Goal: Obtain resource: Download file/media

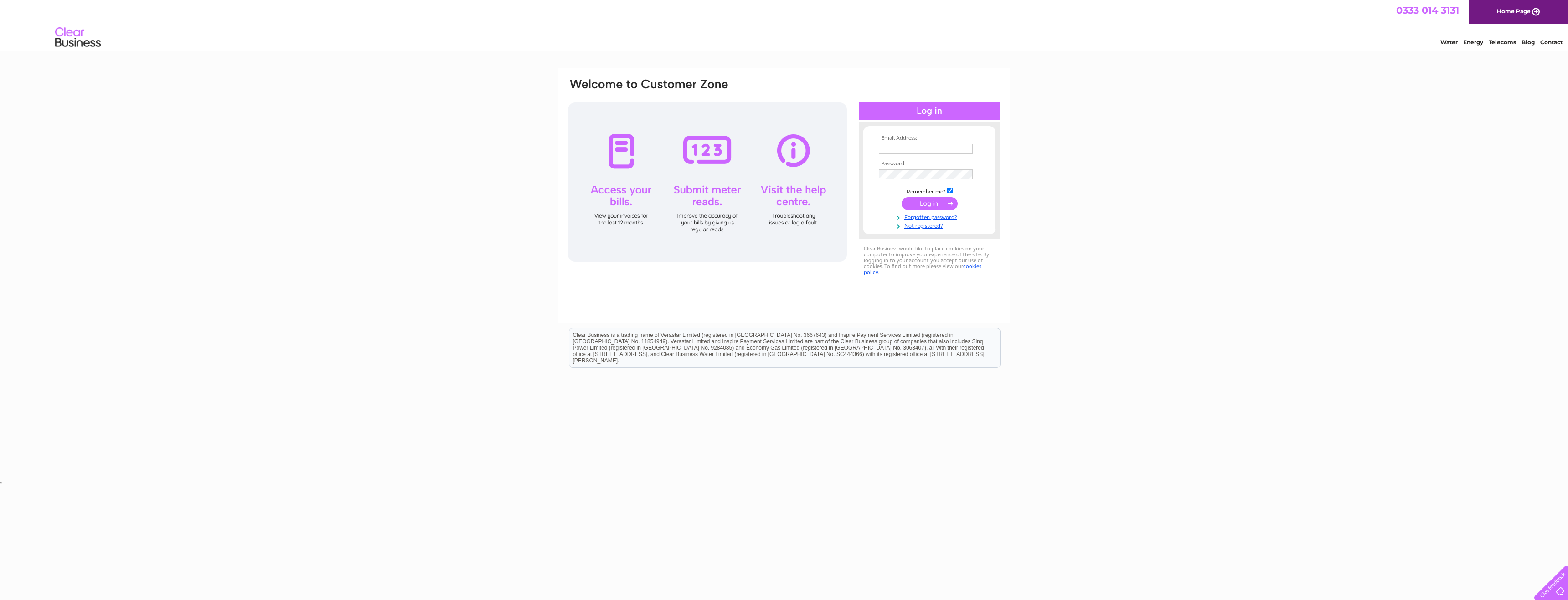
click at [920, 146] on input "text" at bounding box center [926, 149] width 94 height 10
type input "roslyn.carter@wbd.com"
click at [925, 206] on input "submit" at bounding box center [930, 204] width 56 height 13
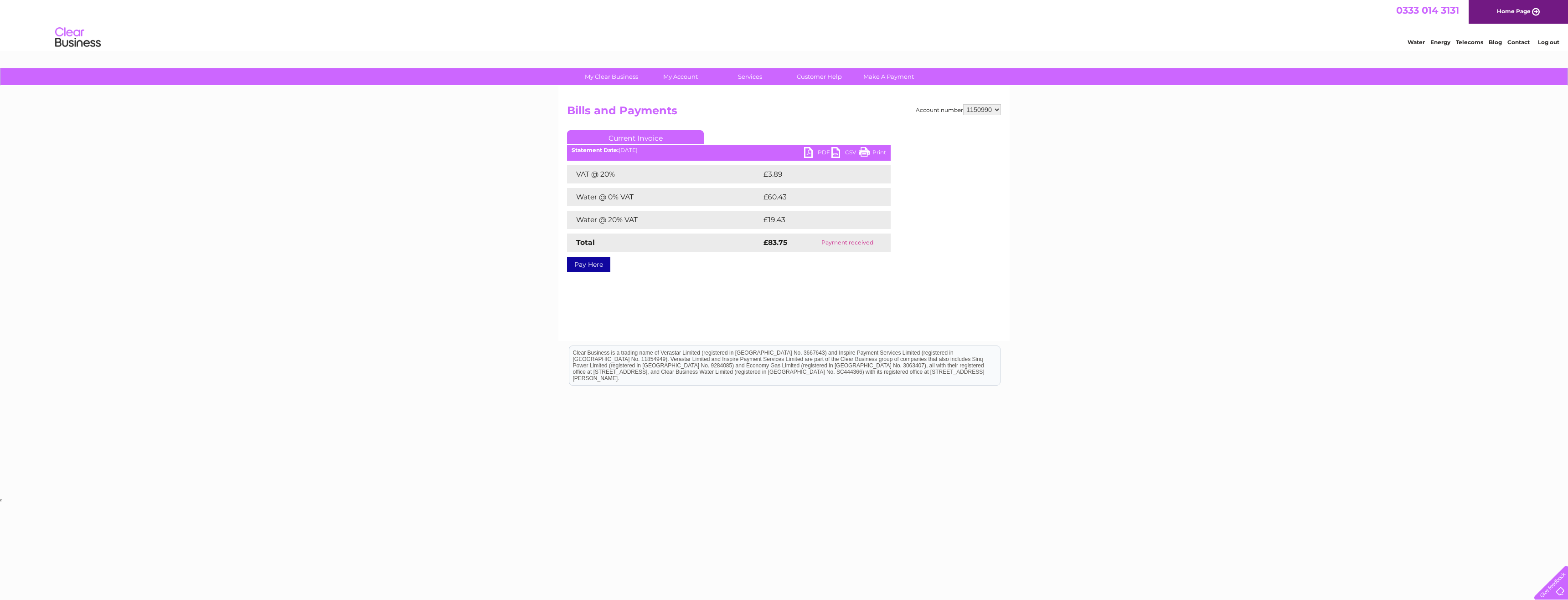
click at [816, 150] on link "PDF" at bounding box center [817, 153] width 27 height 13
click at [636, 138] on link "Current Invoice" at bounding box center [635, 137] width 137 height 13
click at [683, 95] on link "Bills and Payments" at bounding box center [684, 95] width 75 height 18
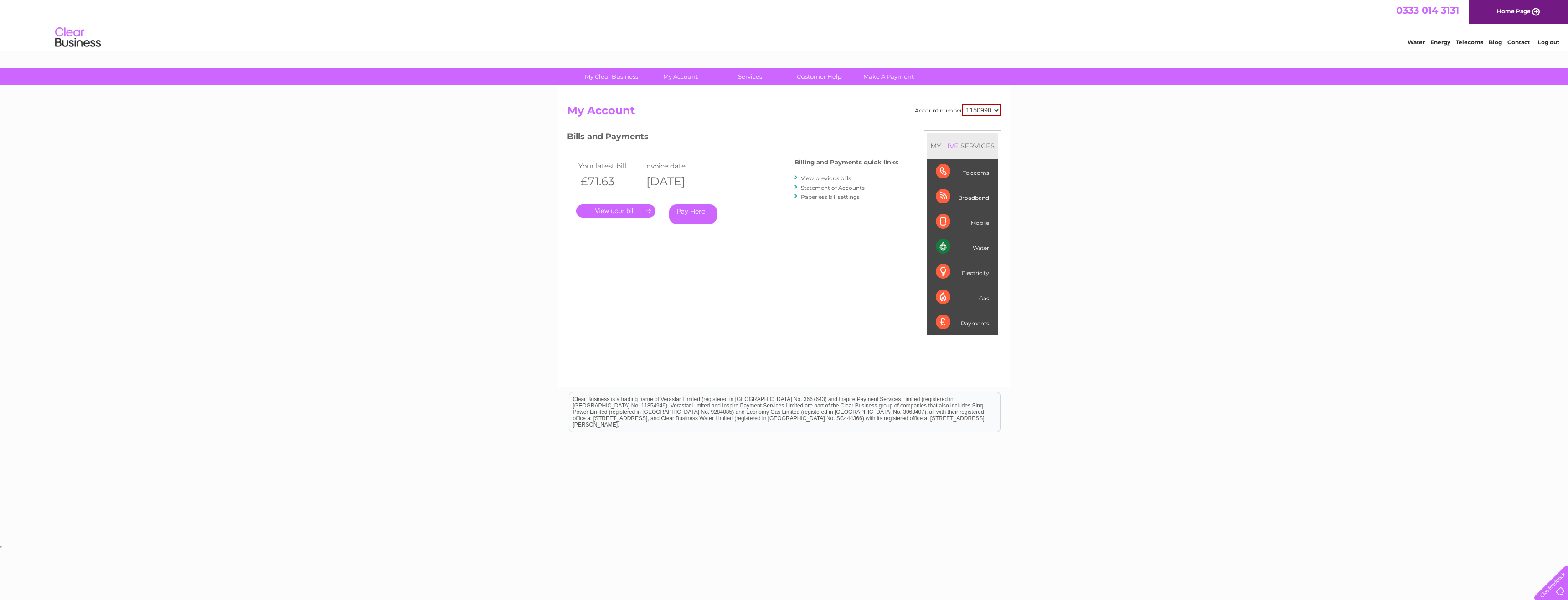
click at [614, 210] on link "." at bounding box center [615, 210] width 79 height 13
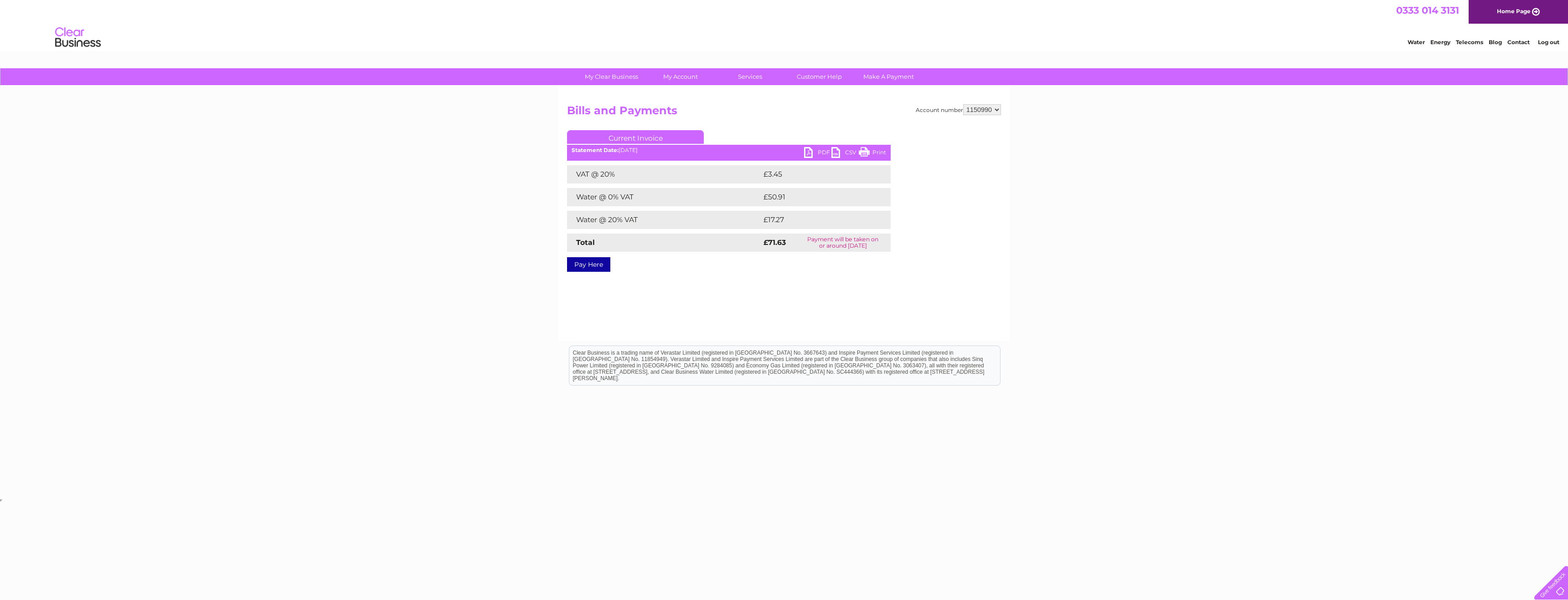
click at [815, 150] on link "PDF" at bounding box center [817, 153] width 27 height 13
click at [820, 152] on link "PDF" at bounding box center [817, 153] width 27 height 13
